Goal: Transaction & Acquisition: Purchase product/service

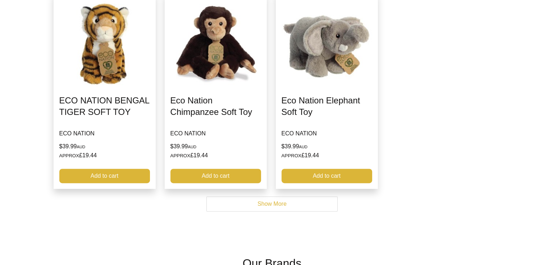
scroll to position [348, 0]
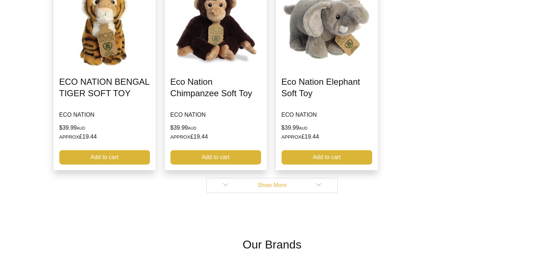
click at [290, 189] on link "Show More" at bounding box center [271, 185] width 131 height 15
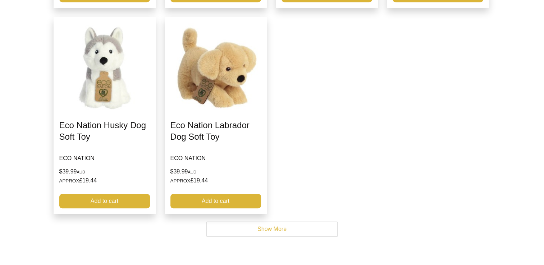
scroll to position [518, 0]
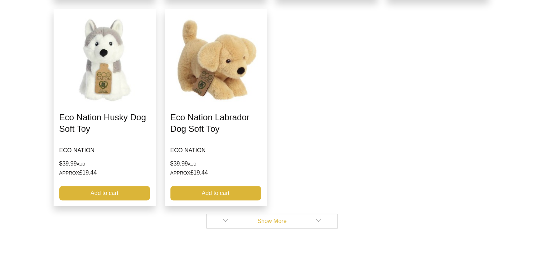
click at [299, 226] on link "Show More" at bounding box center [271, 221] width 131 height 15
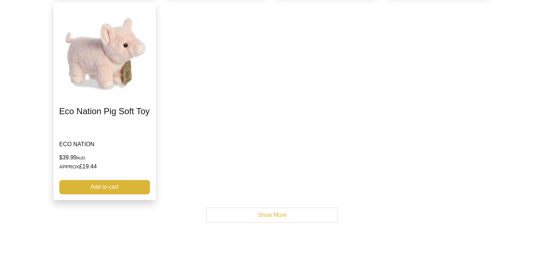
scroll to position [732, 0]
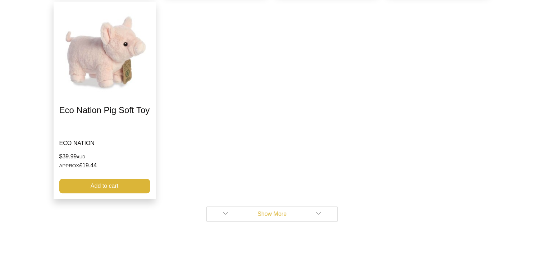
click at [291, 218] on link "Show More" at bounding box center [271, 214] width 131 height 15
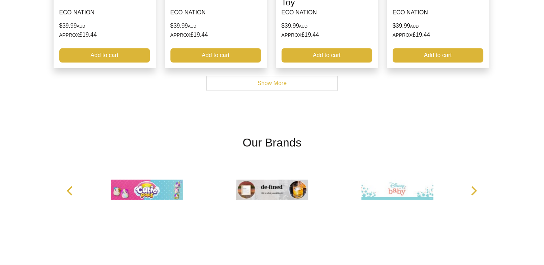
scroll to position [864, 0]
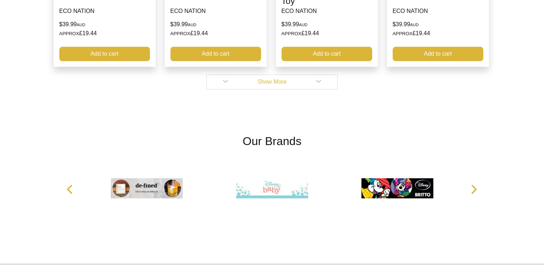
click at [296, 82] on link "Show More" at bounding box center [271, 81] width 131 height 15
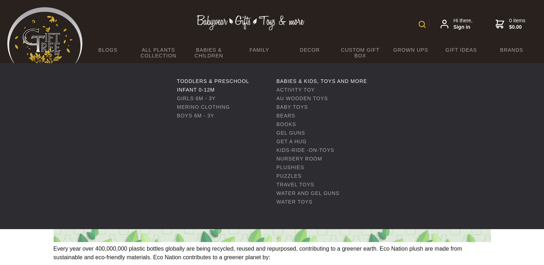
click at [206, 90] on link "Infant 0-12m" at bounding box center [196, 90] width 38 height 6
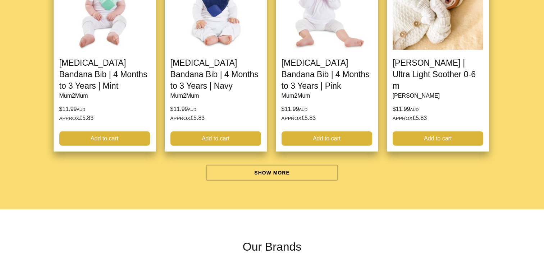
scroll to position [2075, 0]
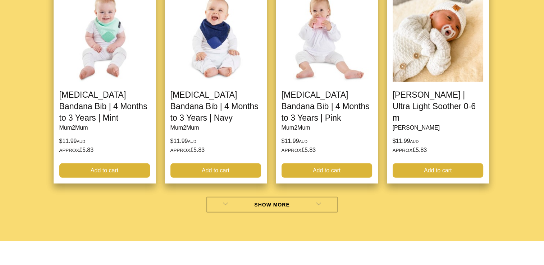
click at [322, 208] on link "Show More" at bounding box center [271, 205] width 131 height 16
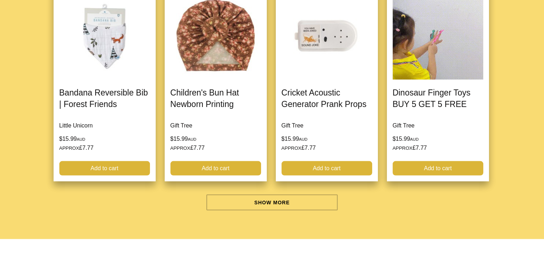
scroll to position [4214, 0]
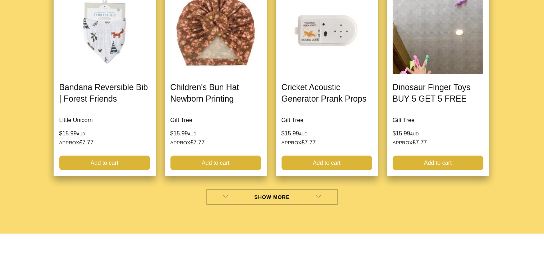
click at [322, 195] on link "Show More" at bounding box center [271, 197] width 131 height 16
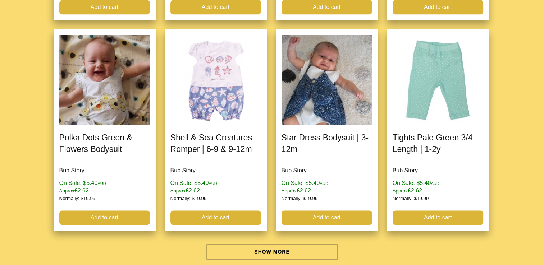
scroll to position [6334, 0]
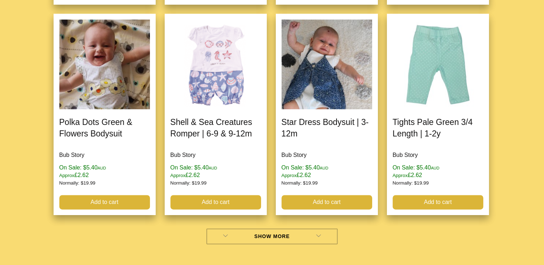
click at [322, 229] on link "Show More" at bounding box center [271, 237] width 131 height 16
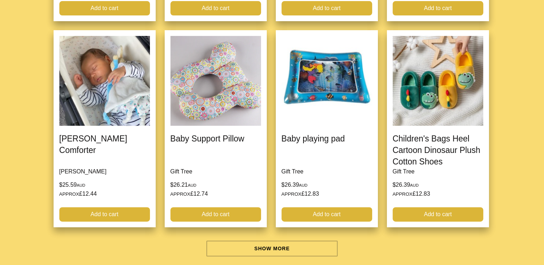
scroll to position [8431, 0]
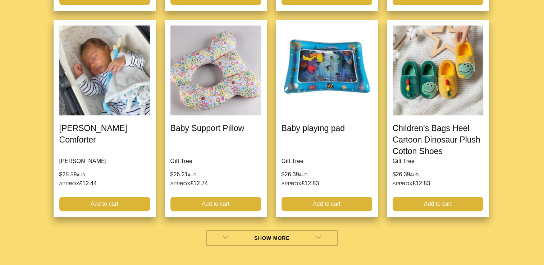
click at [308, 230] on link "Show More" at bounding box center [271, 238] width 131 height 16
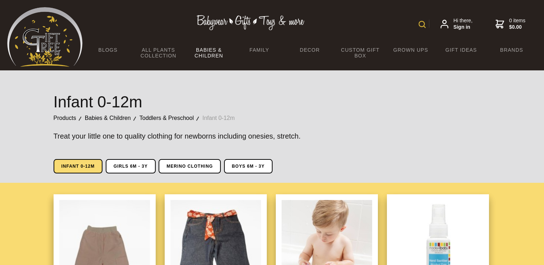
click at [421, 23] on img at bounding box center [421, 24] width 7 height 7
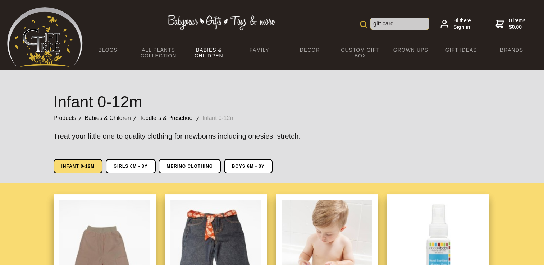
type input "gift card"
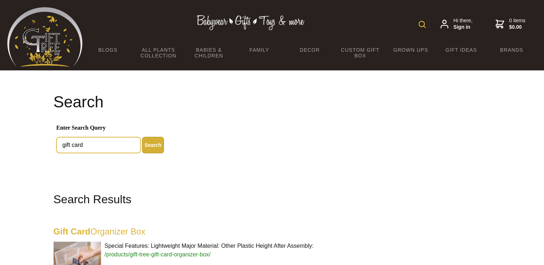
click at [121, 144] on input "gift card" at bounding box center [98, 145] width 84 height 16
type input "g"
type input "baby gym"
click at [142, 137] on button "Search" at bounding box center [153, 145] width 22 height 17
click at [154, 147] on button "Search" at bounding box center [153, 145] width 22 height 17
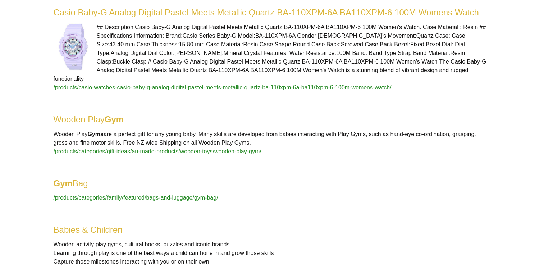
scroll to position [2945, 0]
